Goal: Use online tool/utility: Utilize a website feature to perform a specific function

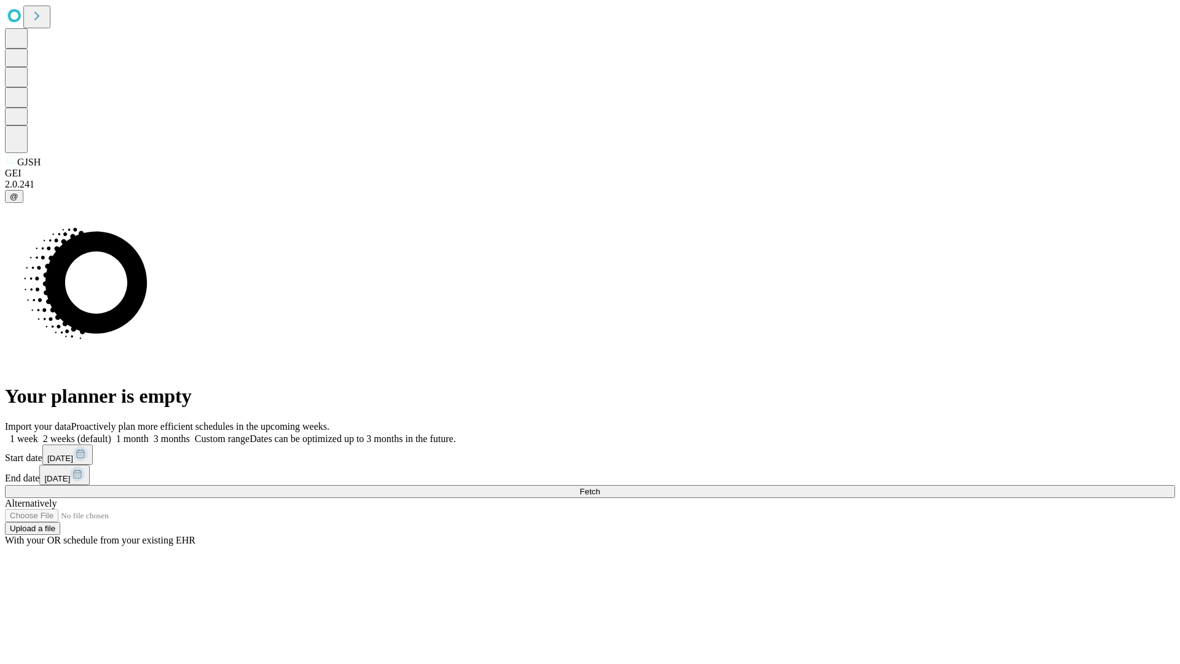
click at [600, 487] on span "Fetch" at bounding box center [589, 491] width 20 height 9
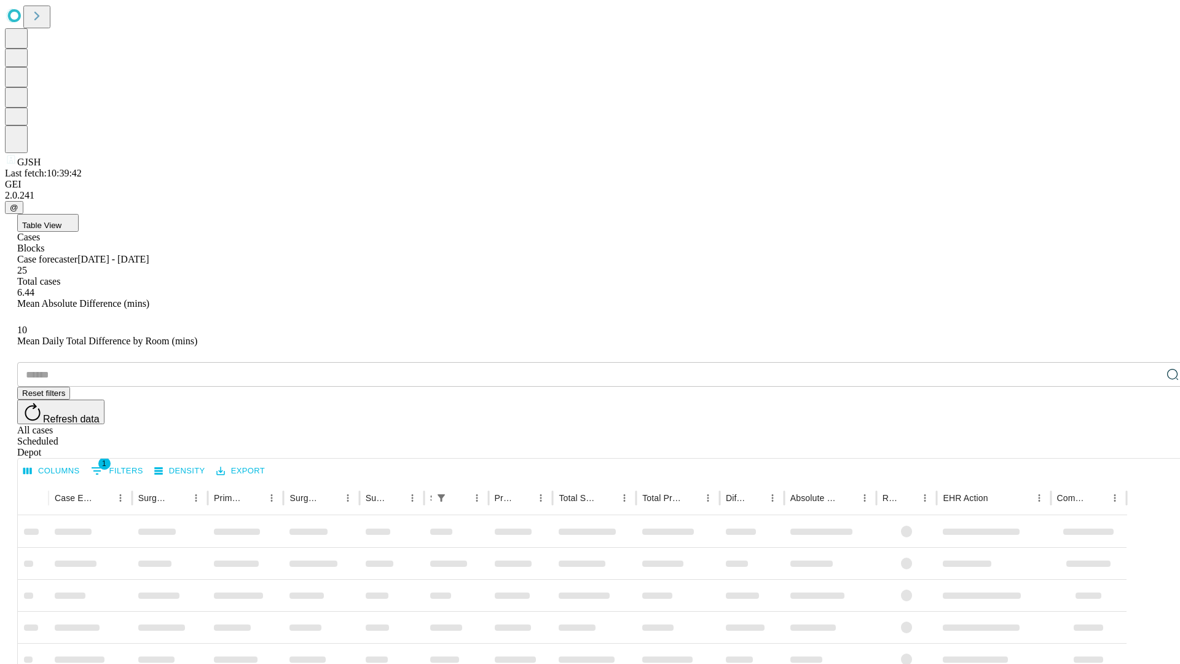
click at [61, 221] on span "Table View" at bounding box center [41, 225] width 39 height 9
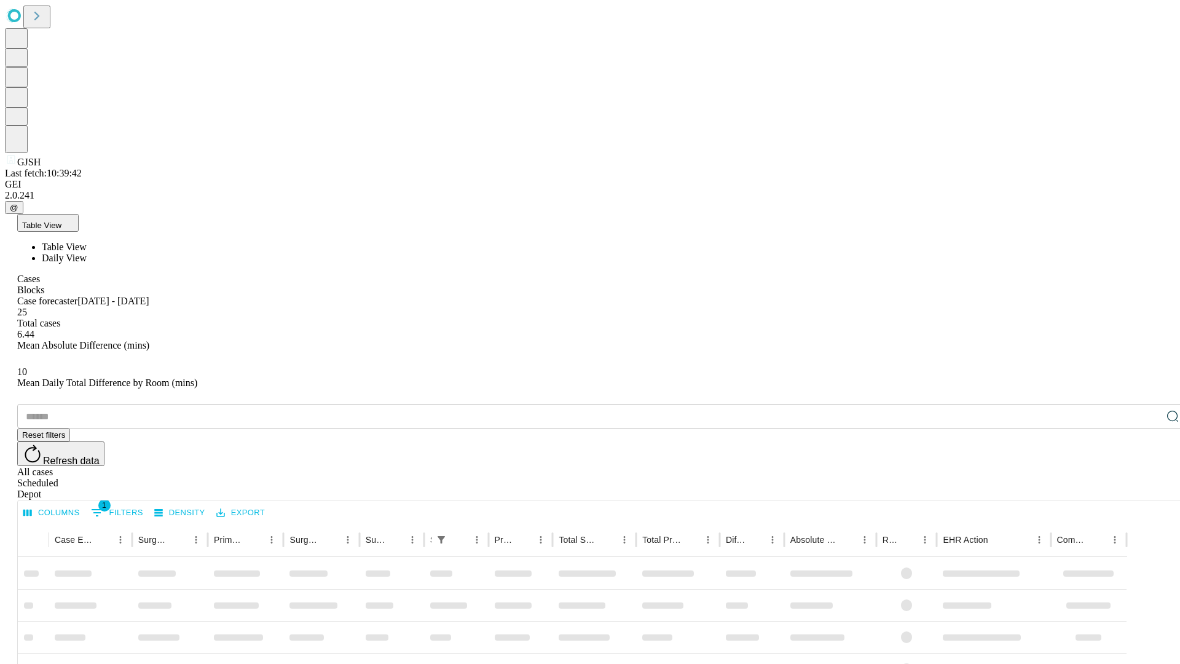
click at [87, 252] on span "Daily View" at bounding box center [64, 257] width 45 height 10
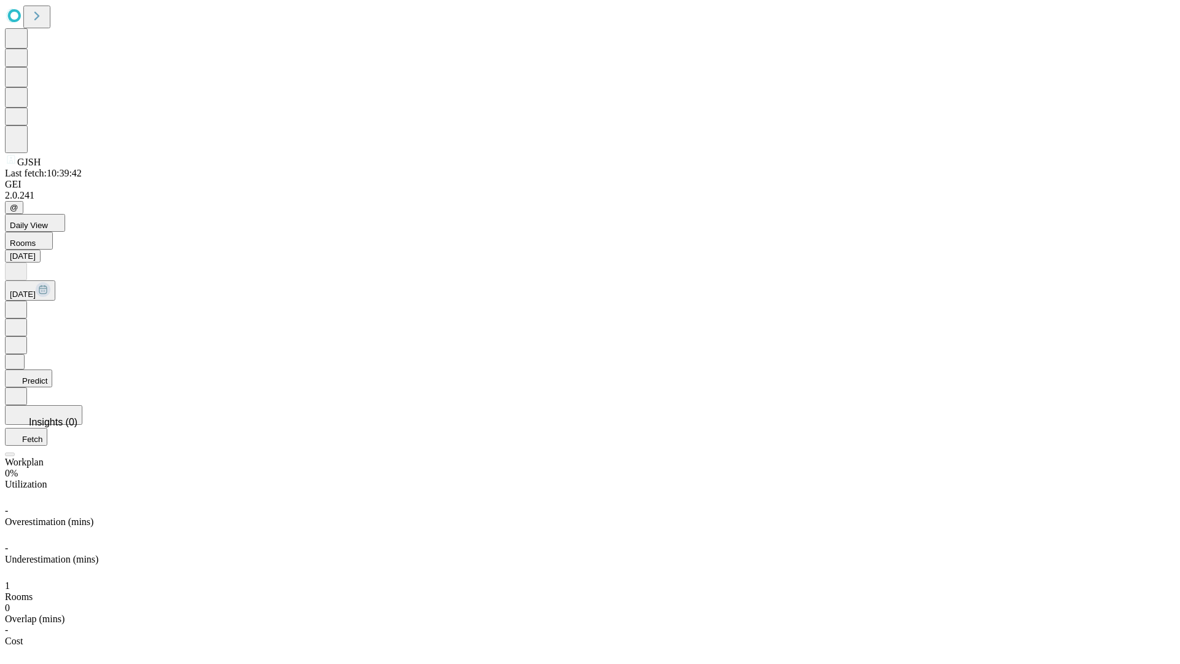
click at [52, 369] on button "Predict" at bounding box center [28, 378] width 47 height 18
